Goal: Task Accomplishment & Management: Use online tool/utility

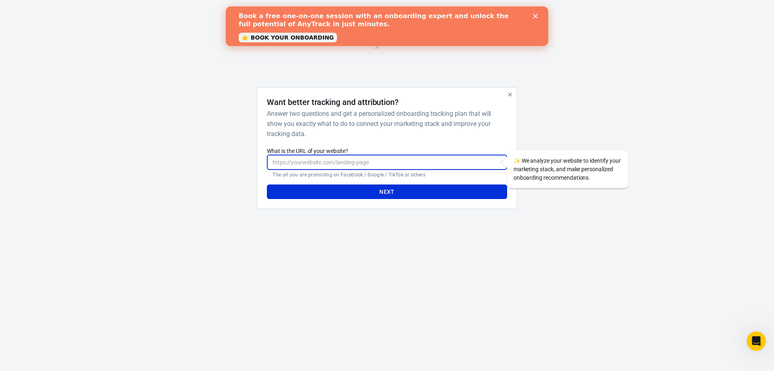
click at [359, 163] on input "What is the URL of your website?" at bounding box center [387, 162] width 240 height 15
click at [423, 137] on h6 "Answer two questions and get a personalized onboarding tracking plan that will …" at bounding box center [385, 123] width 237 height 30
click at [401, 159] on input "What is the URL of your website?" at bounding box center [387, 162] width 240 height 15
type input "[URL][PERSON_NAME][DOMAIN_NAME]"
click at [378, 190] on button "Next" at bounding box center [387, 191] width 240 height 15
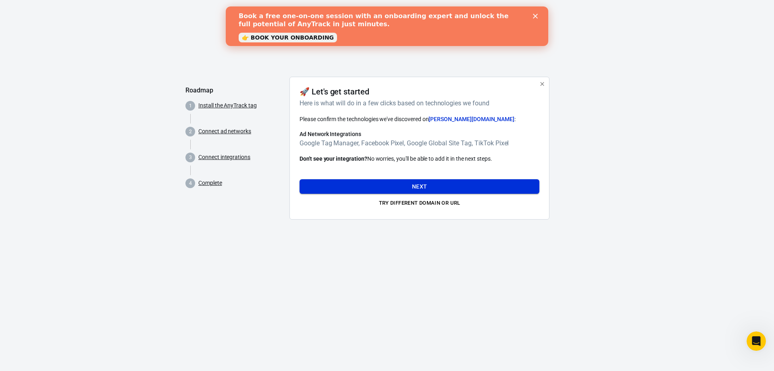
drag, startPoint x: 402, startPoint y: 186, endPoint x: 369, endPoint y: 185, distance: 32.7
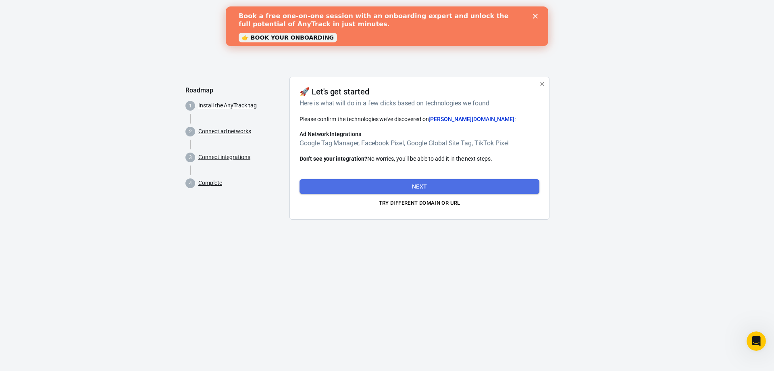
drag, startPoint x: 369, startPoint y: 185, endPoint x: 377, endPoint y: 187, distance: 7.8
click at [377, 187] on button "Next" at bounding box center [420, 186] width 240 height 15
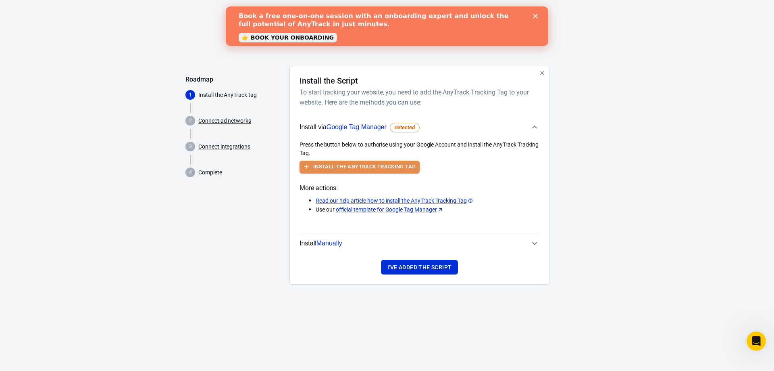
click at [374, 169] on button "Install the AnyTrack Tracking Tag" at bounding box center [360, 166] width 120 height 12
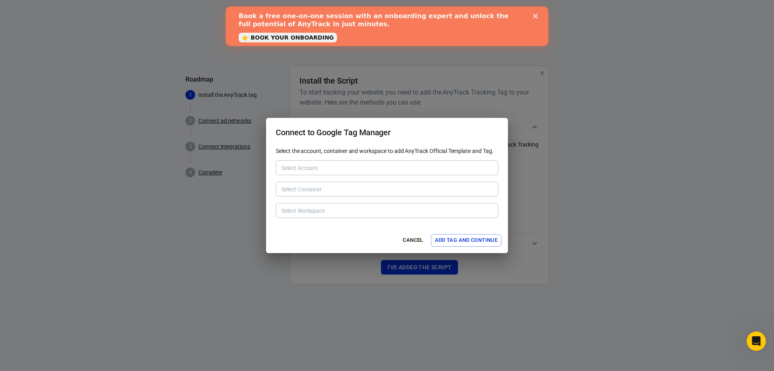
click at [305, 180] on div "Select Container Select Container" at bounding box center [387, 188] width 223 height 20
click at [477, 237] on button "Add Tag and Continue" at bounding box center [466, 240] width 71 height 12
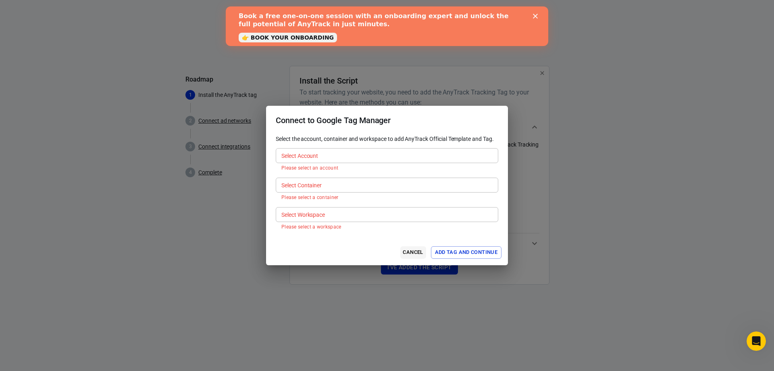
click at [417, 252] on button "Cancel" at bounding box center [413, 252] width 26 height 12
